Goal: Find specific page/section: Find specific page/section

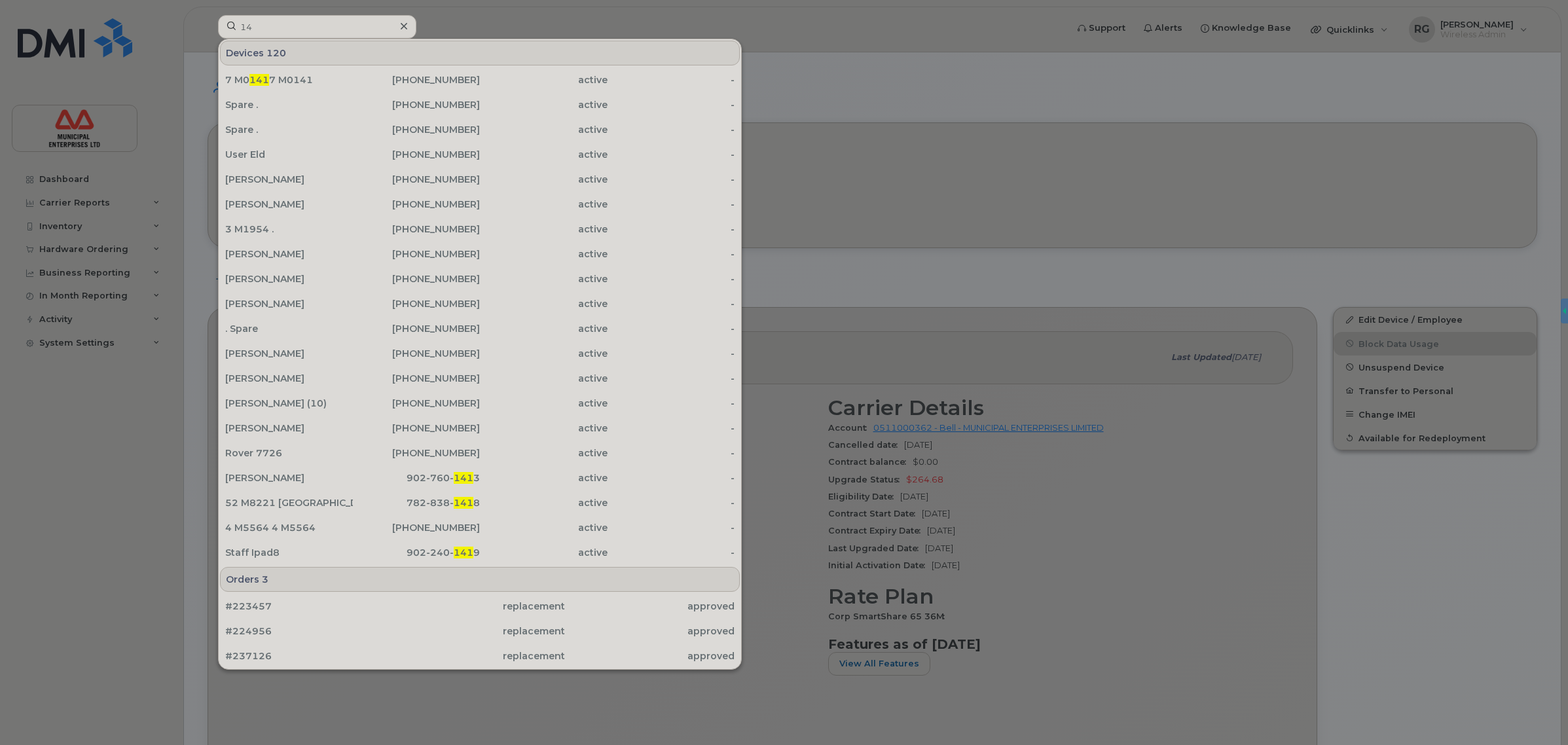
type input "1"
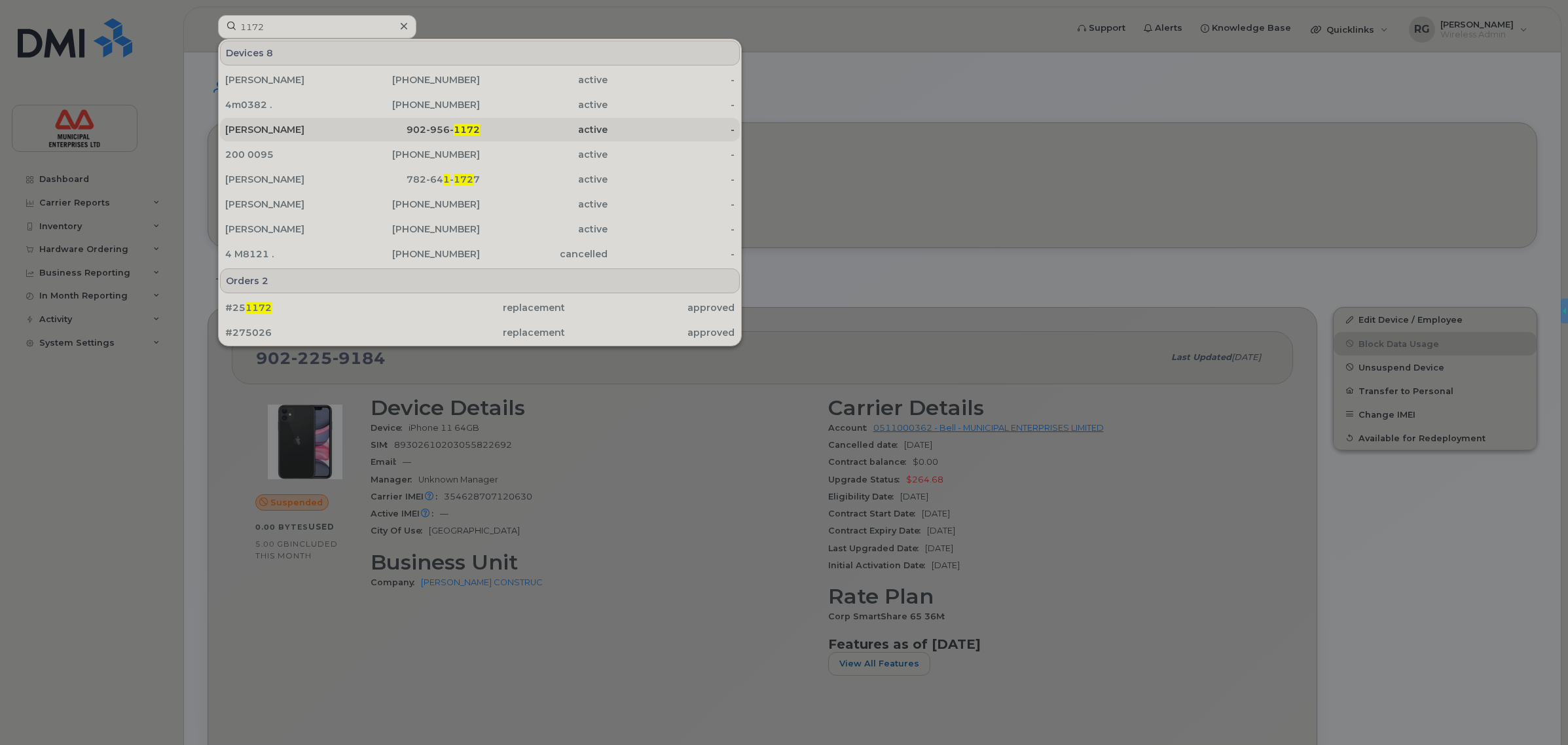
type input "1172"
click at [458, 129] on span "1172" at bounding box center [466, 129] width 26 height 12
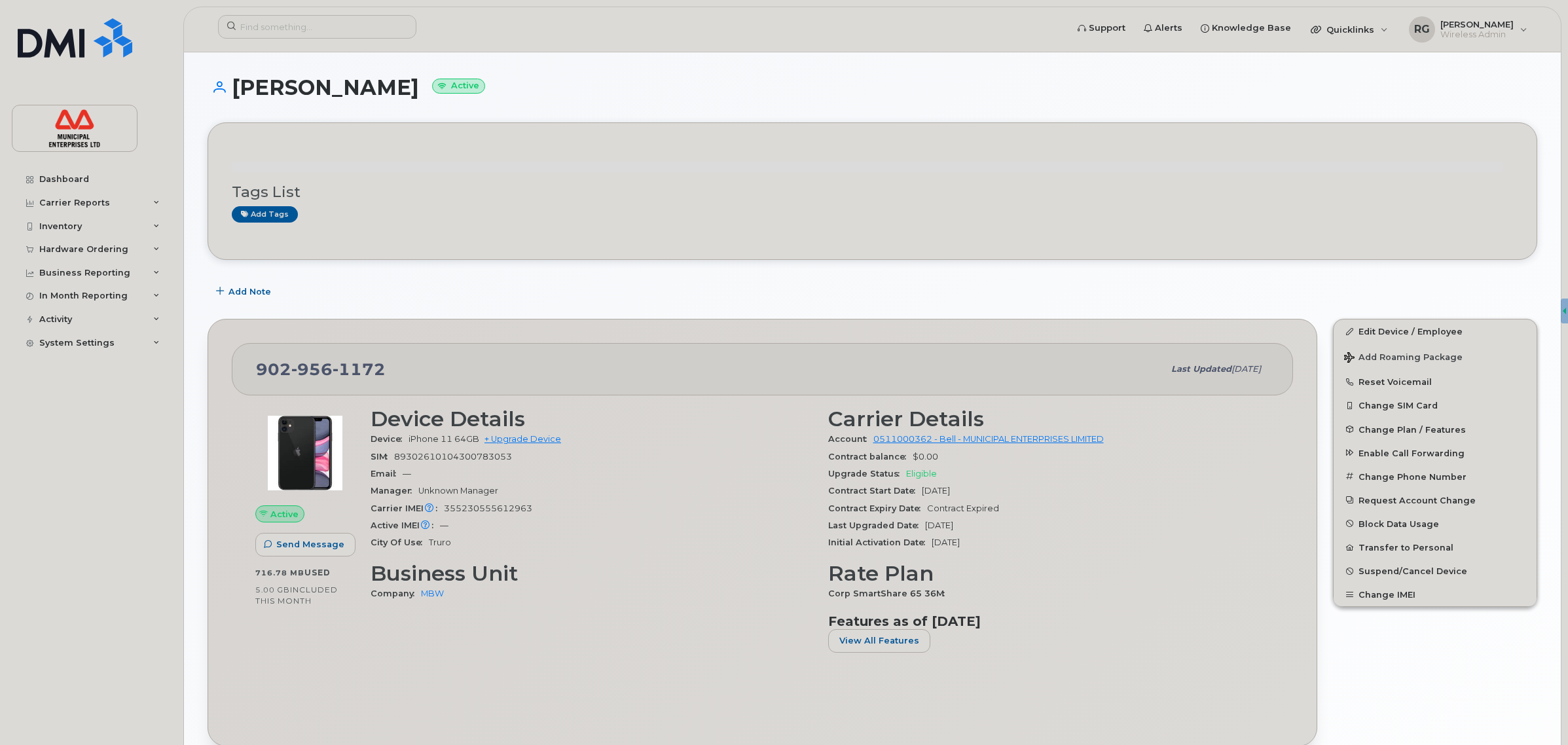
click at [238, 87] on h1 "[PERSON_NAME] Active" at bounding box center [872, 87] width 1330 height 23
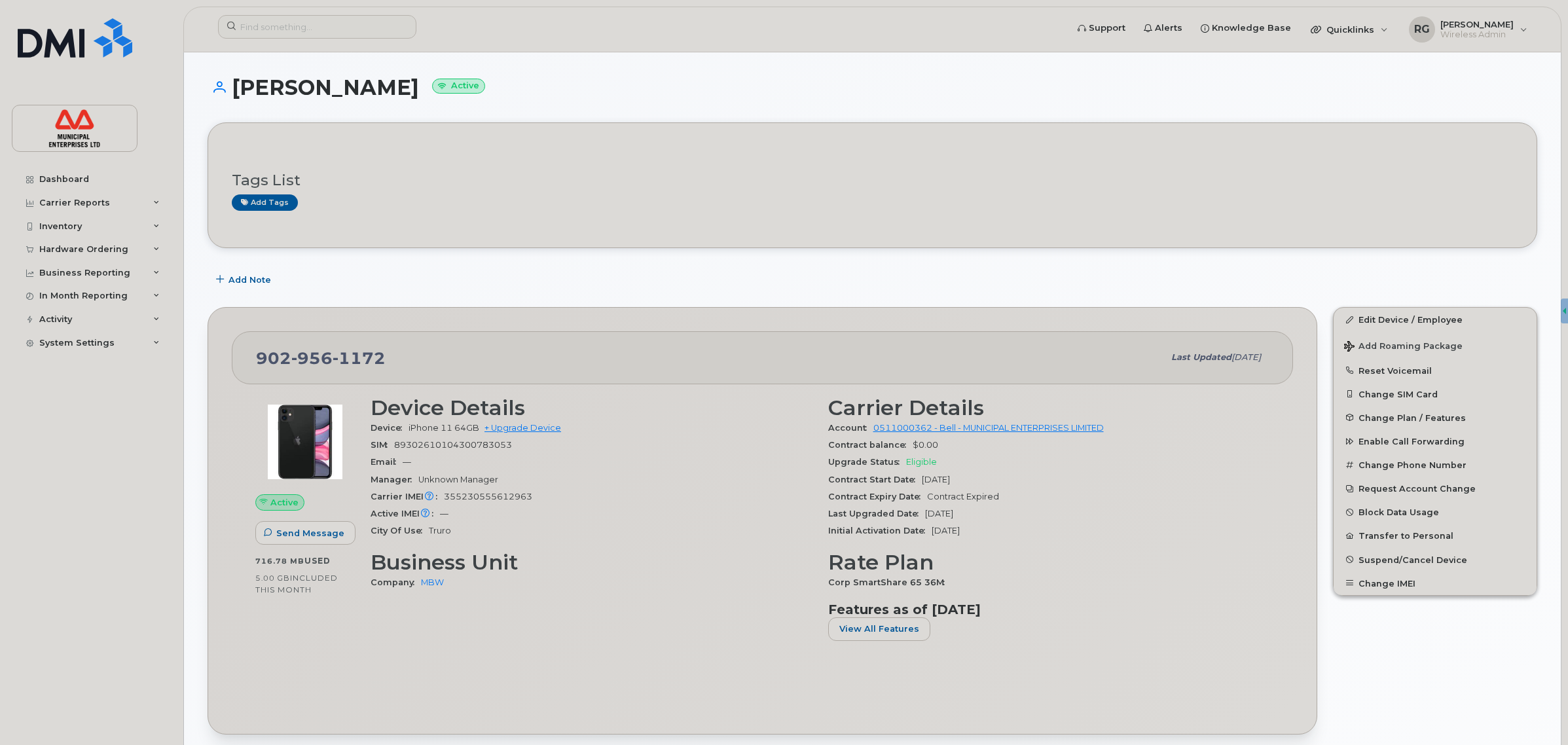
click at [1125, 281] on div "Add Note" at bounding box center [872, 280] width 1330 height 24
